Goal: Task Accomplishment & Management: Use online tool/utility

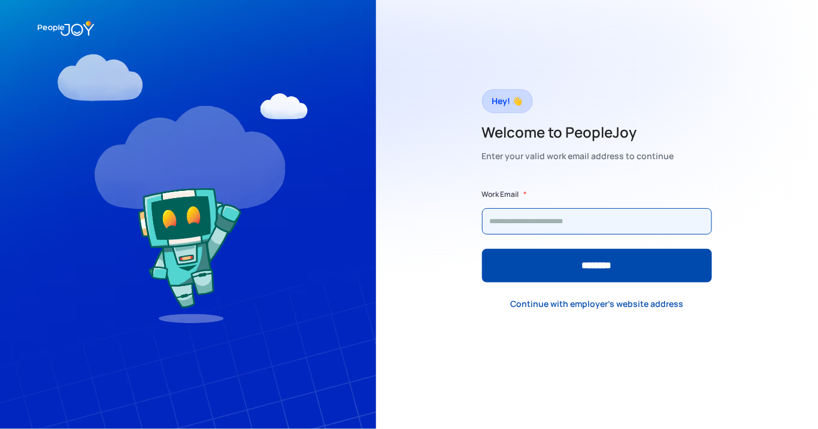
click at [513, 223] on input "Form" at bounding box center [597, 221] width 230 height 26
type input "**********"
click at [482, 249] on input "********" at bounding box center [597, 266] width 230 height 34
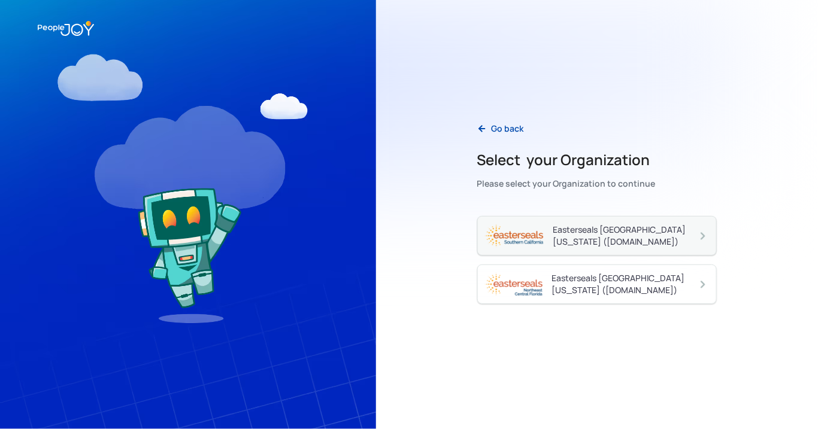
click at [642, 234] on div "Easterseals Southern California (essc.peoplejoy.com)" at bounding box center [625, 236] width 144 height 24
